Goal: Task Accomplishment & Management: Complete application form

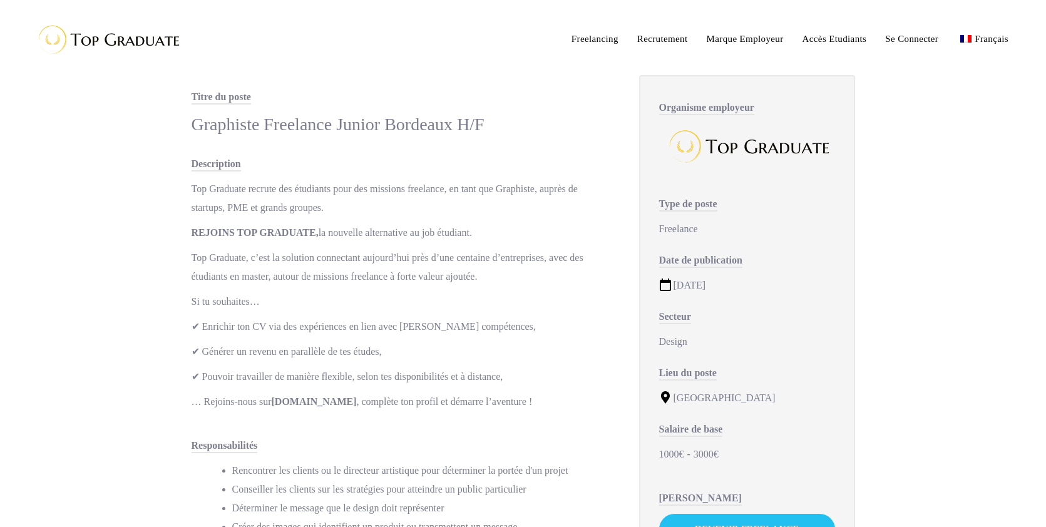
click at [421, 187] on p "Top Graduate recrute des étudiants pour des missions freelance, en tant que Gra…" at bounding box center [403, 199] width 422 height 38
click at [637, 36] on span "Recrutement" at bounding box center [662, 39] width 51 height 10
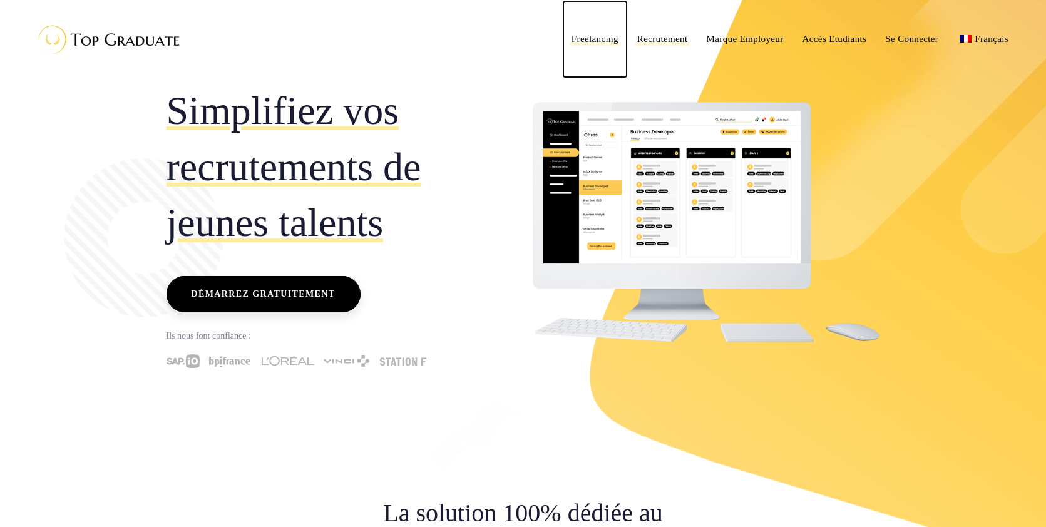
click at [571, 39] on span "Freelancing" at bounding box center [594, 39] width 47 height 10
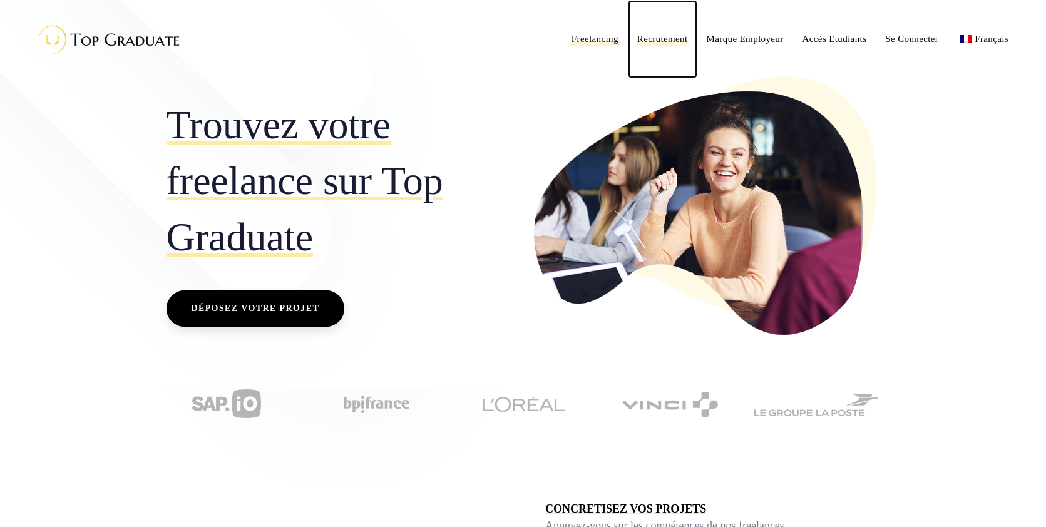
click at [637, 39] on span "Recrutement" at bounding box center [662, 39] width 51 height 10
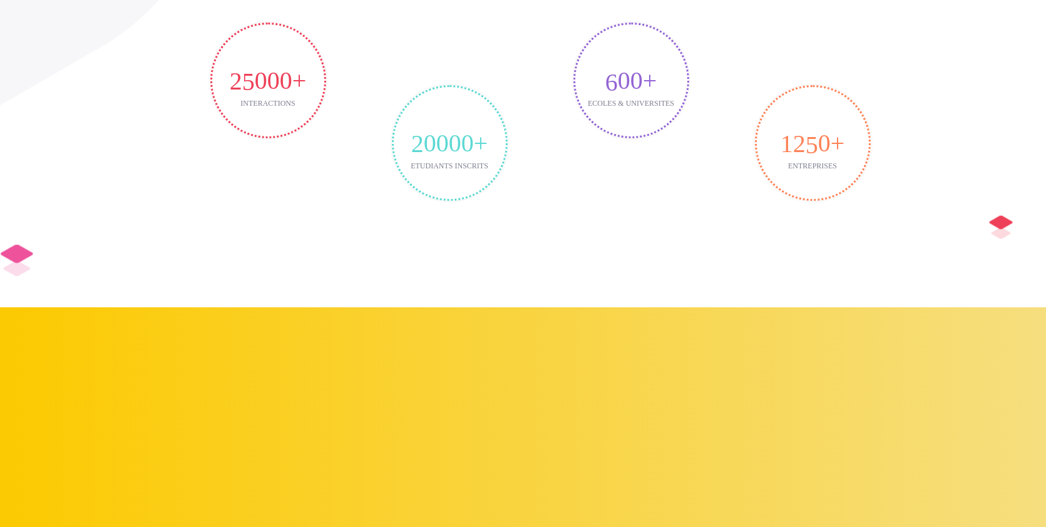
scroll to position [2324, 0]
